Goal: Task Accomplishment & Management: Complete application form

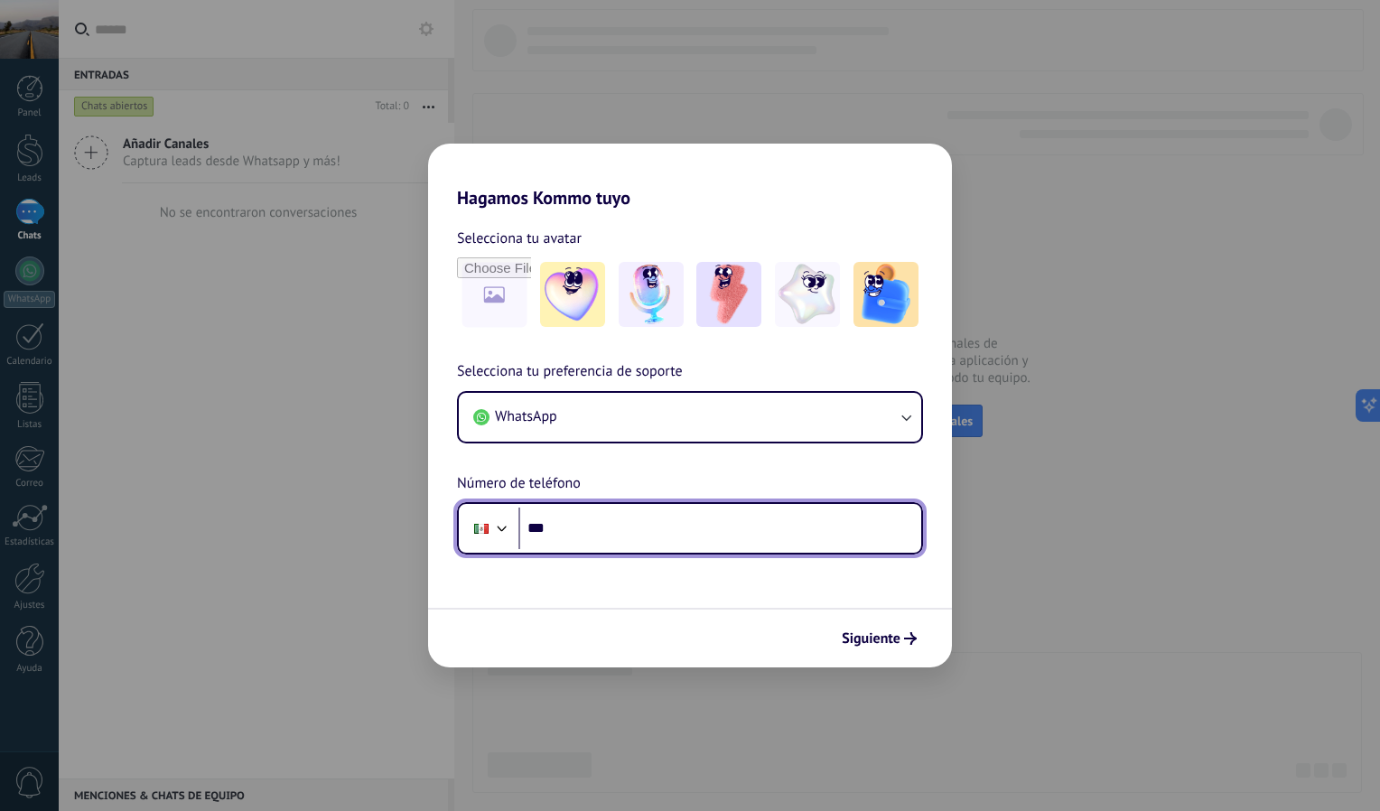
click at [657, 523] on input "***" at bounding box center [719, 528] width 403 height 42
type input "*******"
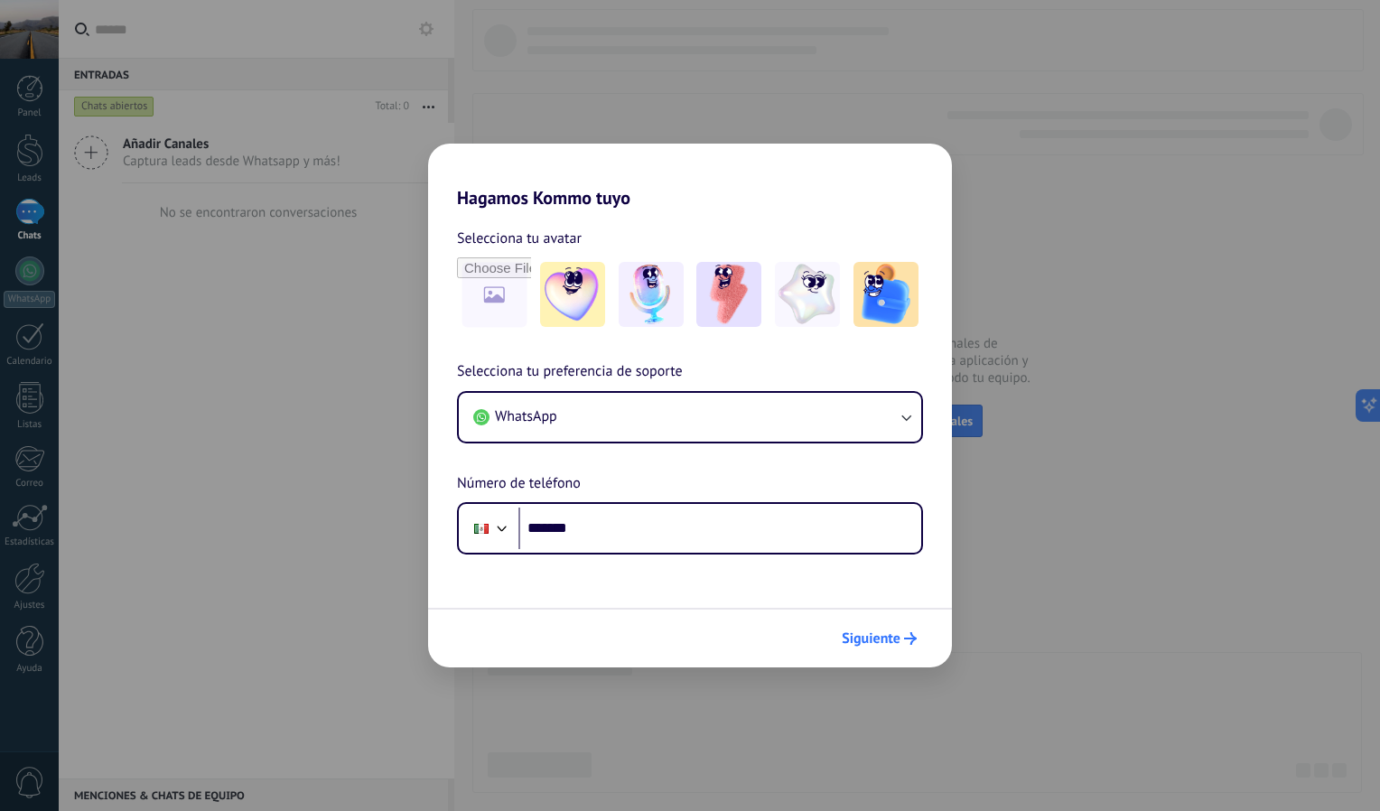
click at [881, 637] on span "Siguiente" at bounding box center [871, 638] width 59 height 13
